Goal: Communication & Community: Answer question/provide support

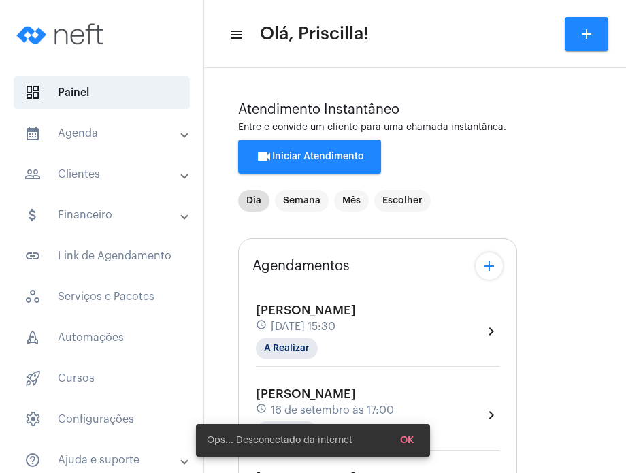
scroll to position [179, 0]
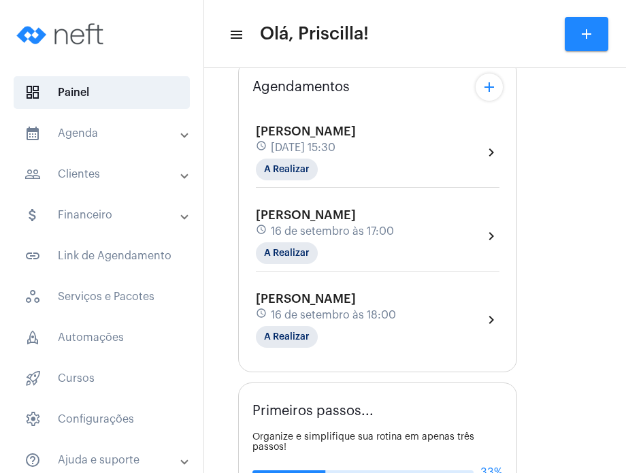
click at [393, 294] on div "[PERSON_NAME] schedule [DATE] 18:00 A Realizar" at bounding box center [326, 320] width 140 height 56
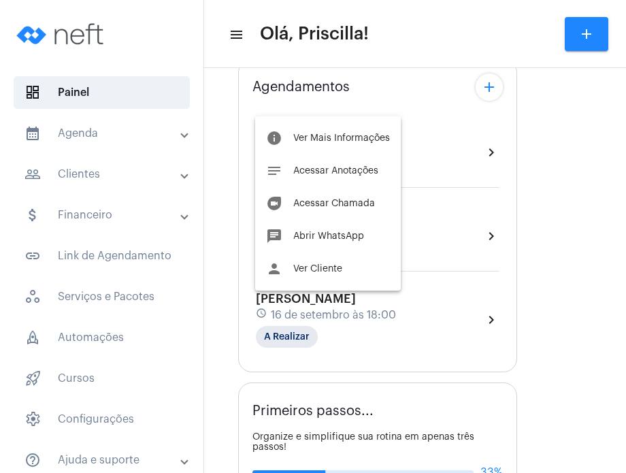
click at [453, 220] on div at bounding box center [313, 236] width 626 height 473
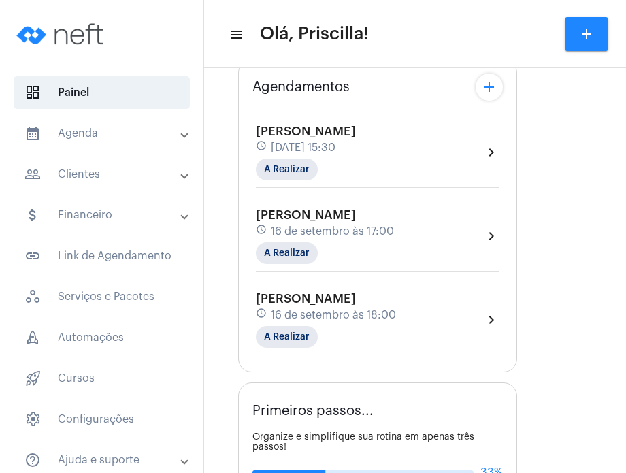
click at [453, 220] on div "[PERSON_NAME] schedule [DATE] 17:00 A Realizar chevron_right" at bounding box center [377, 236] width 243 height 56
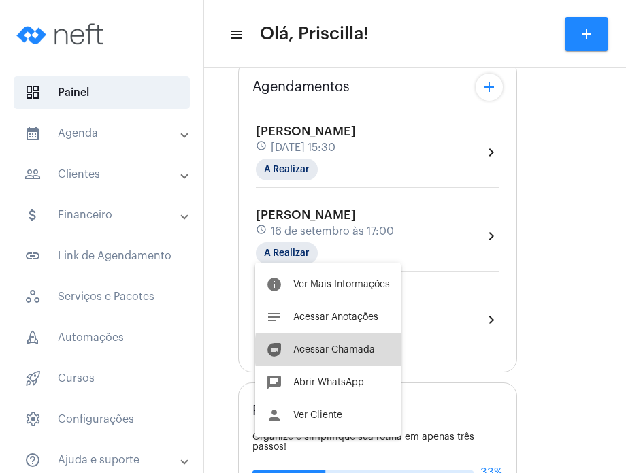
click at [370, 350] on span "Acessar Chamada" at bounding box center [334, 350] width 82 height 10
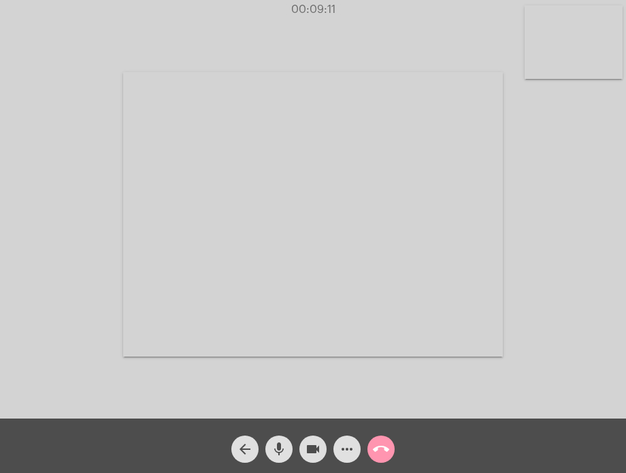
click at [282, 445] on mat-icon "mic" at bounding box center [279, 449] width 16 height 16
click at [275, 456] on mat-icon "mic_off" at bounding box center [279, 449] width 16 height 16
click at [275, 456] on mat-icon "mic" at bounding box center [279, 449] width 16 height 16
click at [275, 456] on mat-icon "mic_off" at bounding box center [279, 449] width 16 height 16
click at [275, 456] on mat-icon "mic" at bounding box center [279, 449] width 16 height 16
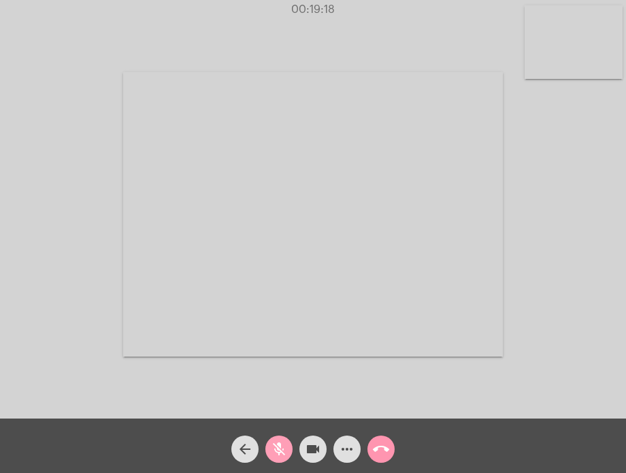
click at [272, 445] on mat-icon "mic_off" at bounding box center [279, 449] width 16 height 16
click at [272, 445] on mat-icon "mic" at bounding box center [279, 449] width 16 height 16
click at [286, 447] on mat-icon "mic_off" at bounding box center [279, 449] width 16 height 16
click at [275, 454] on mat-icon "mic" at bounding box center [279, 449] width 16 height 16
click at [275, 454] on mat-icon "mic_off" at bounding box center [279, 449] width 16 height 16
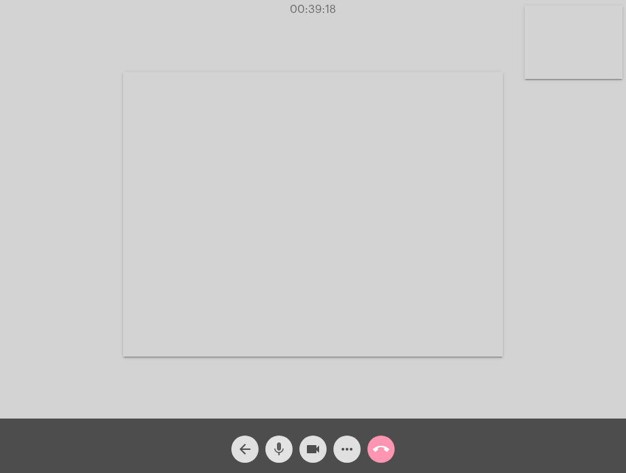
click at [275, 454] on mat-icon "mic" at bounding box center [279, 449] width 16 height 16
click at [275, 454] on mat-icon "mic_off" at bounding box center [279, 449] width 16 height 16
click at [381, 448] on mat-icon "call_end" at bounding box center [381, 449] width 16 height 16
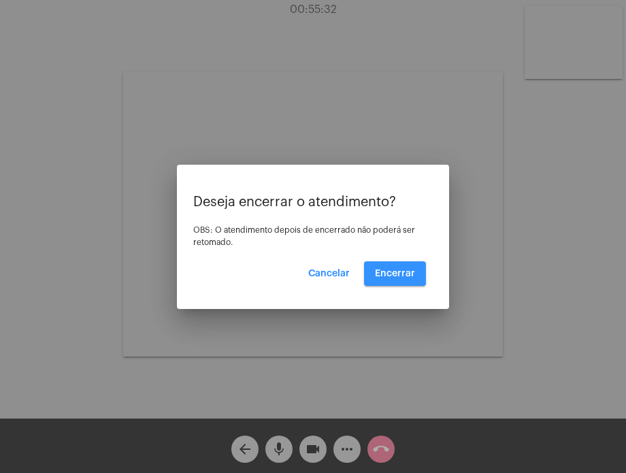
click at [397, 266] on button "Encerrar" at bounding box center [395, 273] width 62 height 24
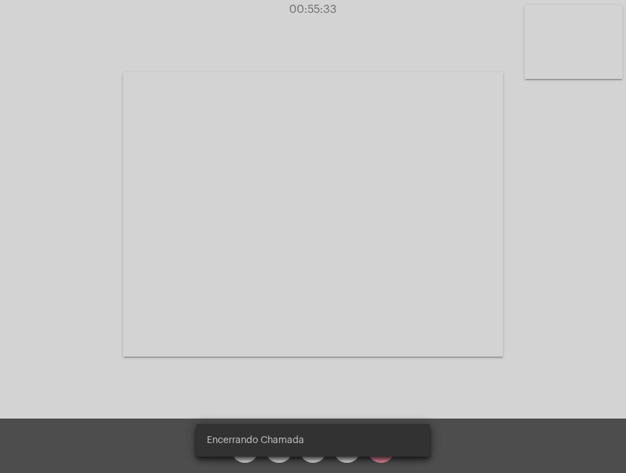
click at [397, 266] on video at bounding box center [312, 214] width 379 height 284
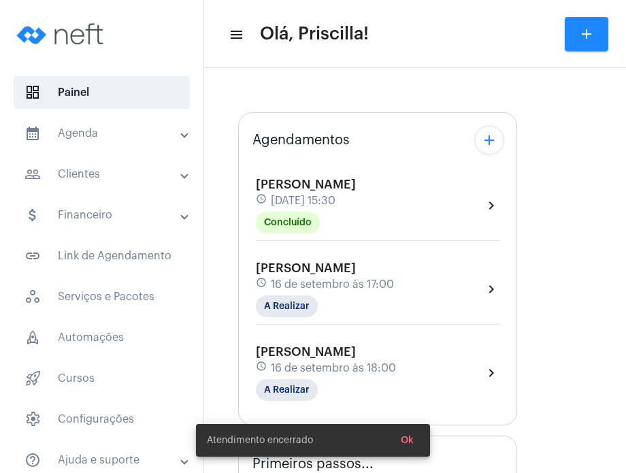
type input "[URL][DOMAIN_NAME]"
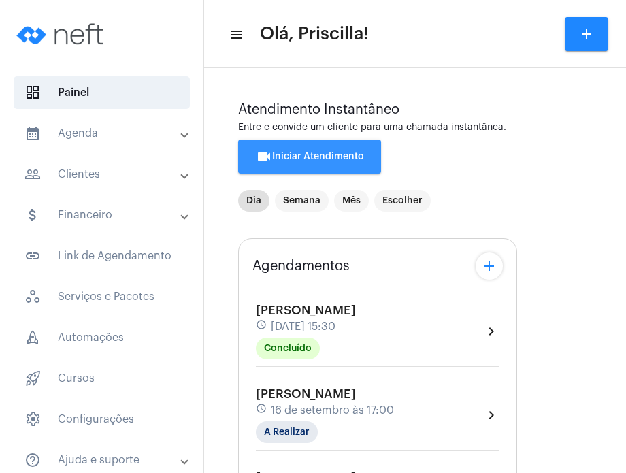
click at [341, 152] on span "videocam Iniciar Atendimento" at bounding box center [310, 157] width 108 height 10
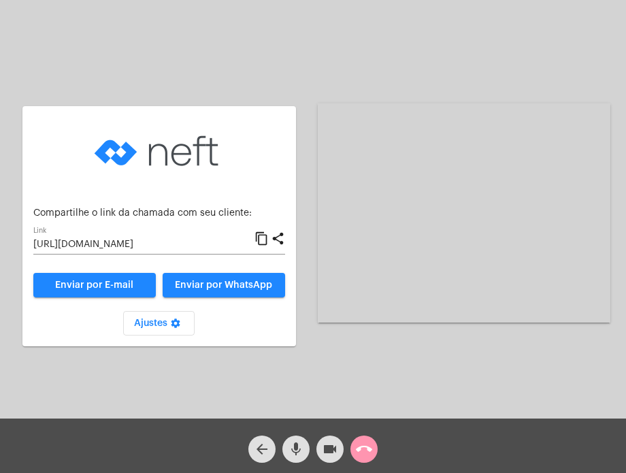
click at [264, 241] on mat-icon "content_copy" at bounding box center [261, 239] width 14 height 16
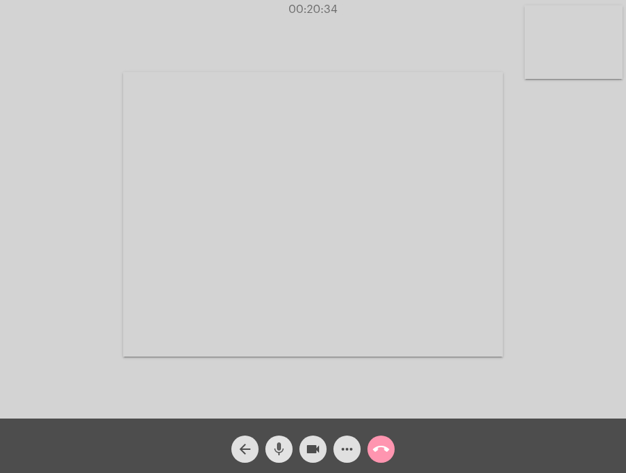
click at [271, 443] on mat-icon "mic" at bounding box center [279, 449] width 16 height 16
click at [271, 443] on mat-icon "mic_off" at bounding box center [279, 449] width 16 height 16
click at [271, 443] on mat-icon "mic" at bounding box center [279, 449] width 16 height 16
click at [271, 443] on mat-icon "mic_off" at bounding box center [279, 449] width 16 height 16
click at [271, 443] on mat-icon "mic" at bounding box center [279, 449] width 16 height 16
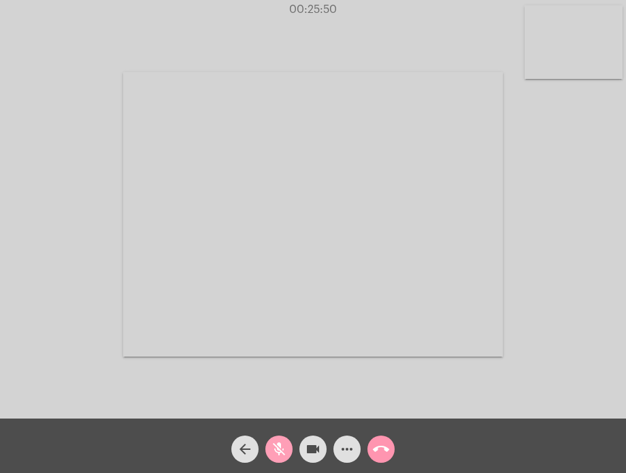
click at [271, 443] on mat-icon "mic_off" at bounding box center [279, 449] width 16 height 16
click at [373, 448] on mat-icon "call_end" at bounding box center [381, 449] width 16 height 16
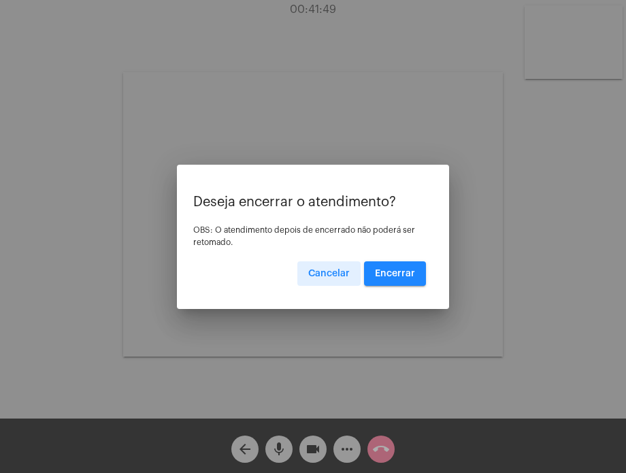
click at [388, 275] on span "Encerrar" at bounding box center [395, 274] width 40 height 10
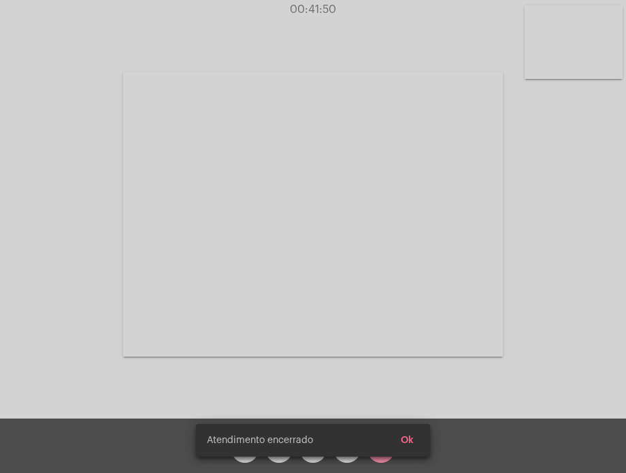
click at [388, 275] on video at bounding box center [312, 214] width 379 height 284
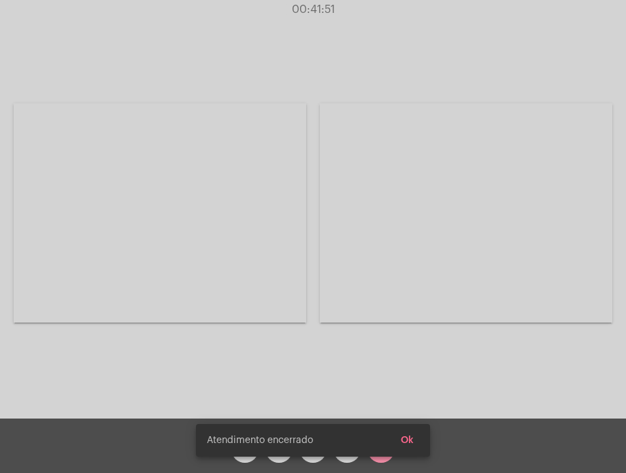
click at [306, 275] on video at bounding box center [160, 212] width 292 height 219
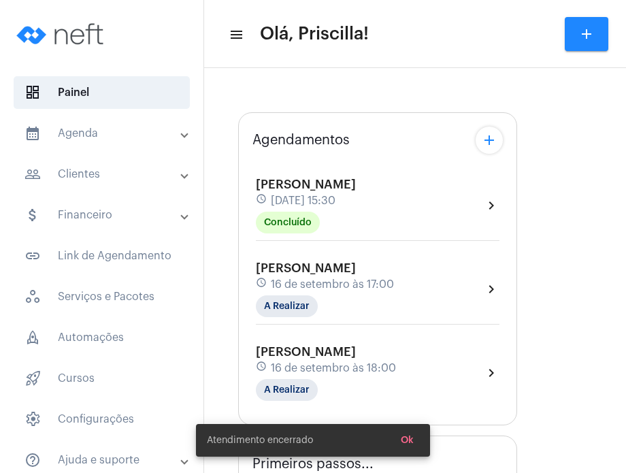
type input "[URL][DOMAIN_NAME]"
